Goal: Information Seeking & Learning: Learn about a topic

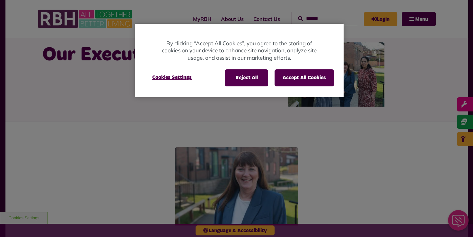
scroll to position [26, 0]
click at [327, 80] on button "Accept All Cookies" at bounding box center [304, 77] width 59 height 17
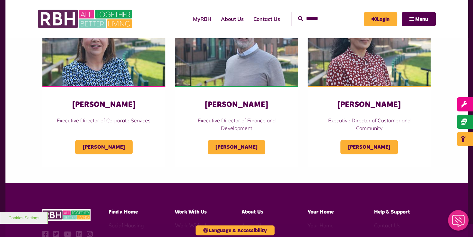
scroll to position [334, 0]
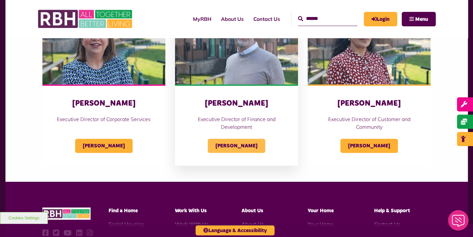
click at [233, 142] on span "[PERSON_NAME]" at bounding box center [236, 146] width 57 height 14
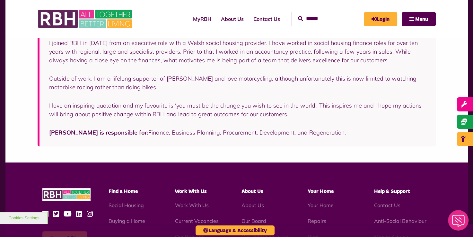
scroll to position [130, 0]
